Goal: Find specific page/section: Find specific page/section

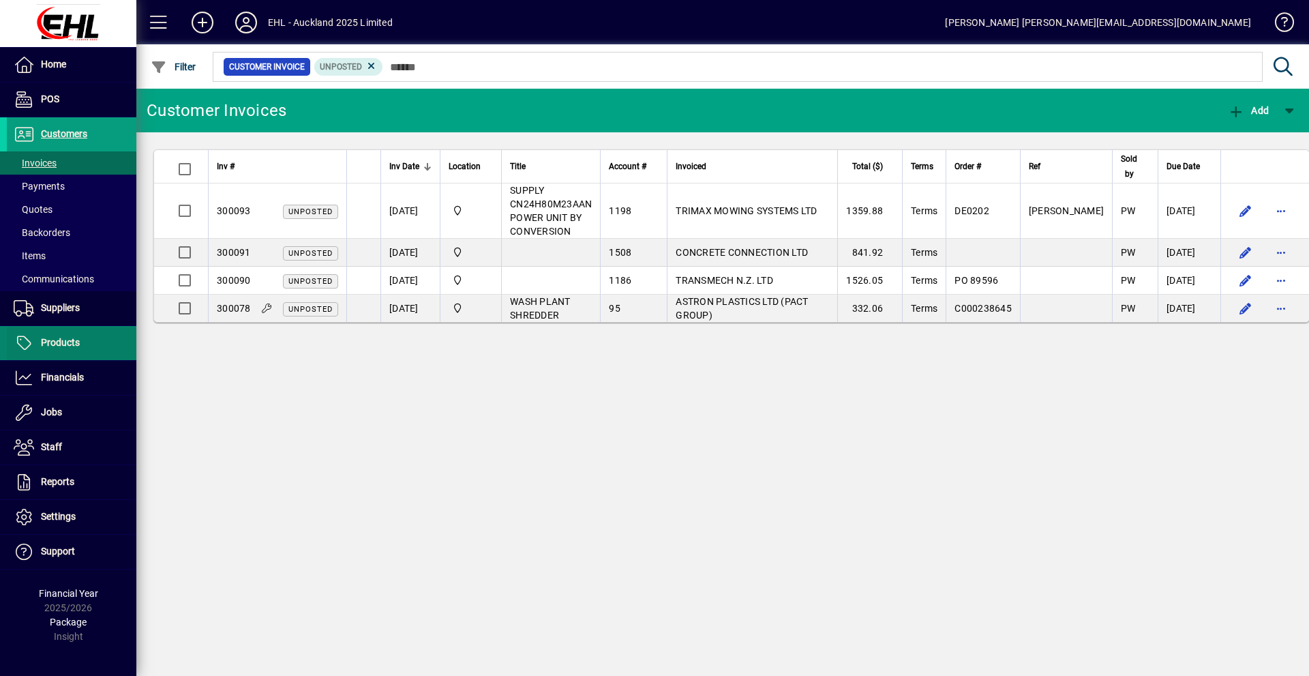
click at [66, 343] on span "Products" at bounding box center [60, 342] width 39 height 11
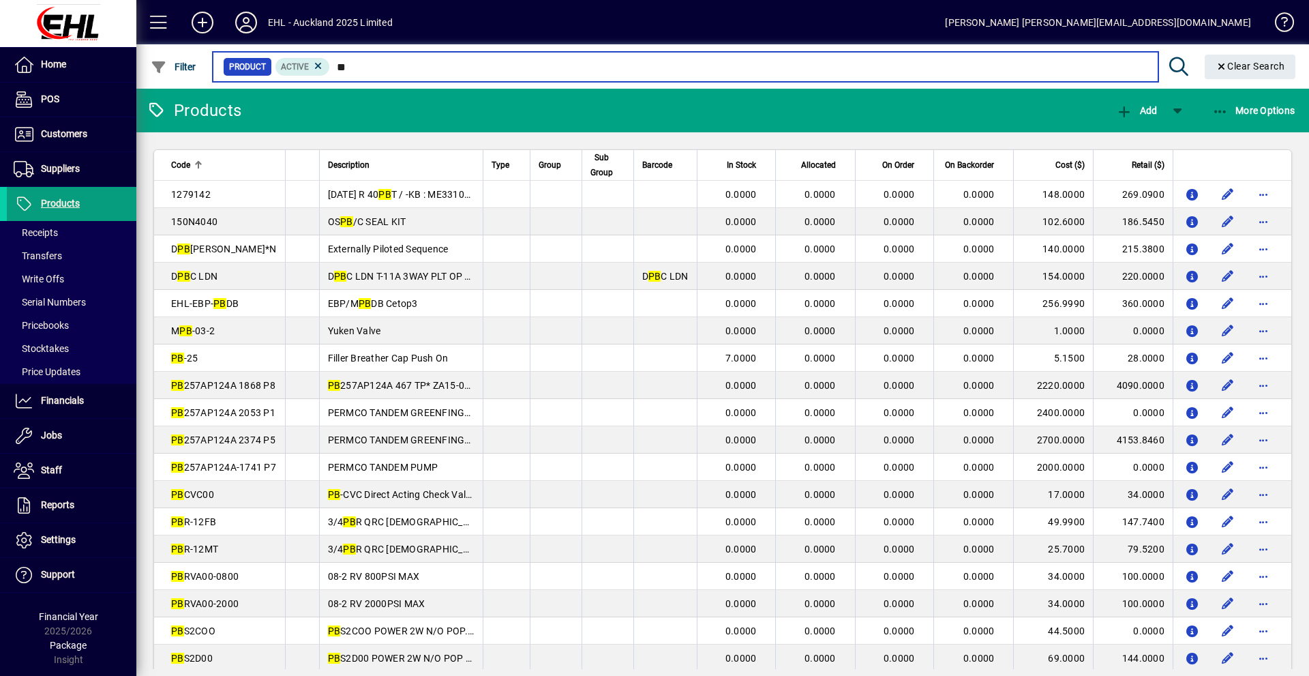
type input "**"
